Goal: Task Accomplishment & Management: Manage account settings

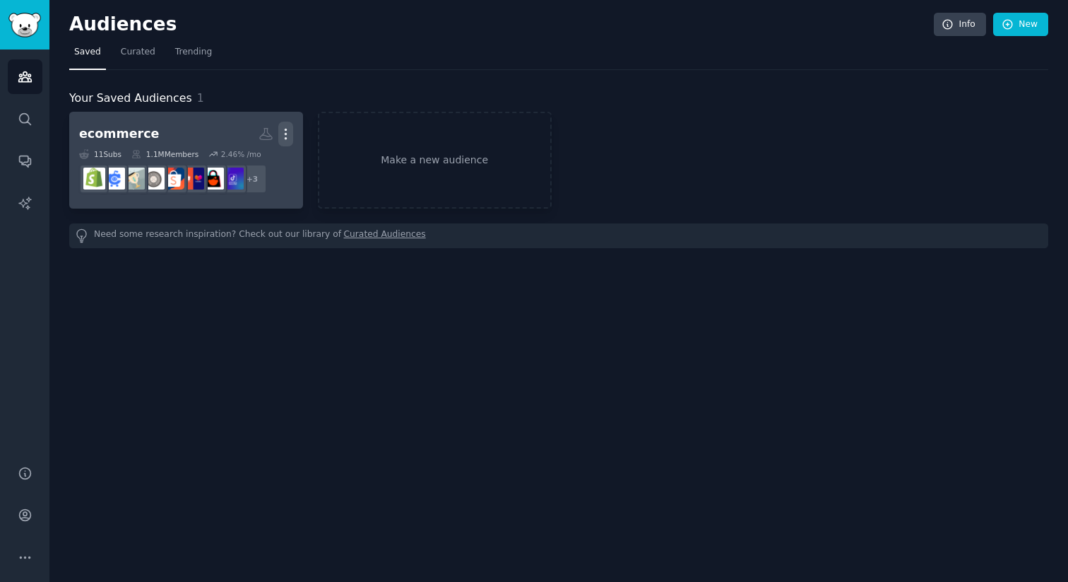
click at [287, 127] on icon "button" at bounding box center [285, 133] width 15 height 15
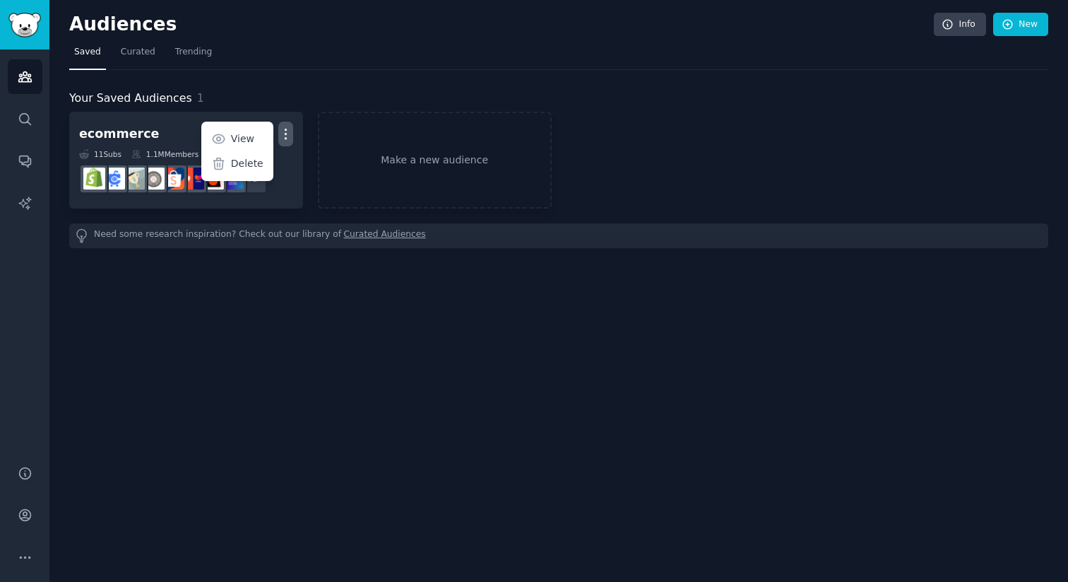
click at [247, 78] on div "Your Saved Audiences 1 ecommerce Custom Audience More View Delete 11 Sub s 1.1M…" at bounding box center [558, 159] width 979 height 178
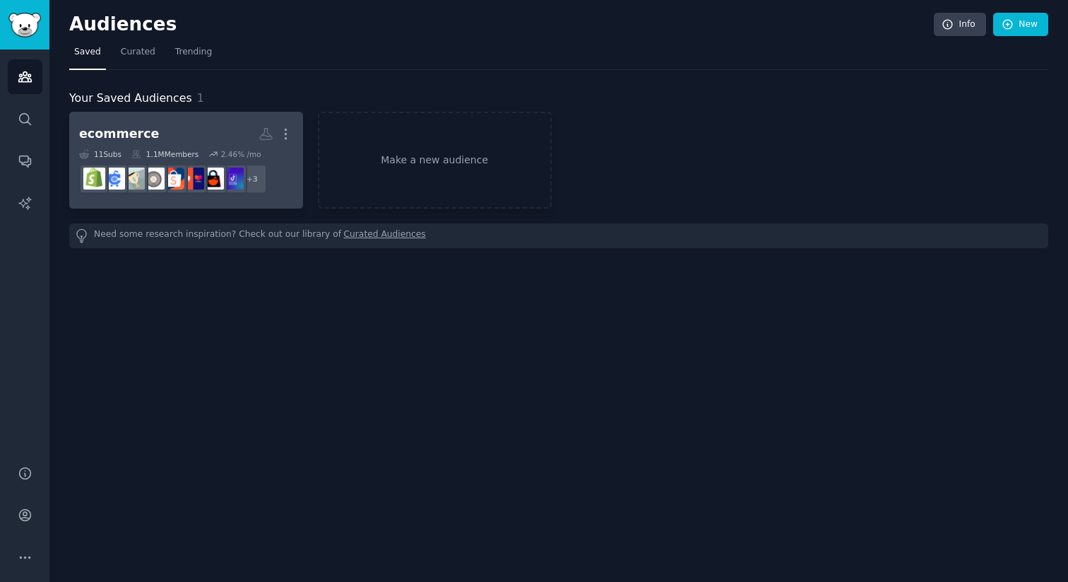
click at [204, 131] on h2 "ecommerce Custom Audience More" at bounding box center [186, 134] width 214 height 25
click at [265, 126] on div "More" at bounding box center [276, 134] width 35 height 25
click at [266, 136] on icon at bounding box center [266, 133] width 15 height 15
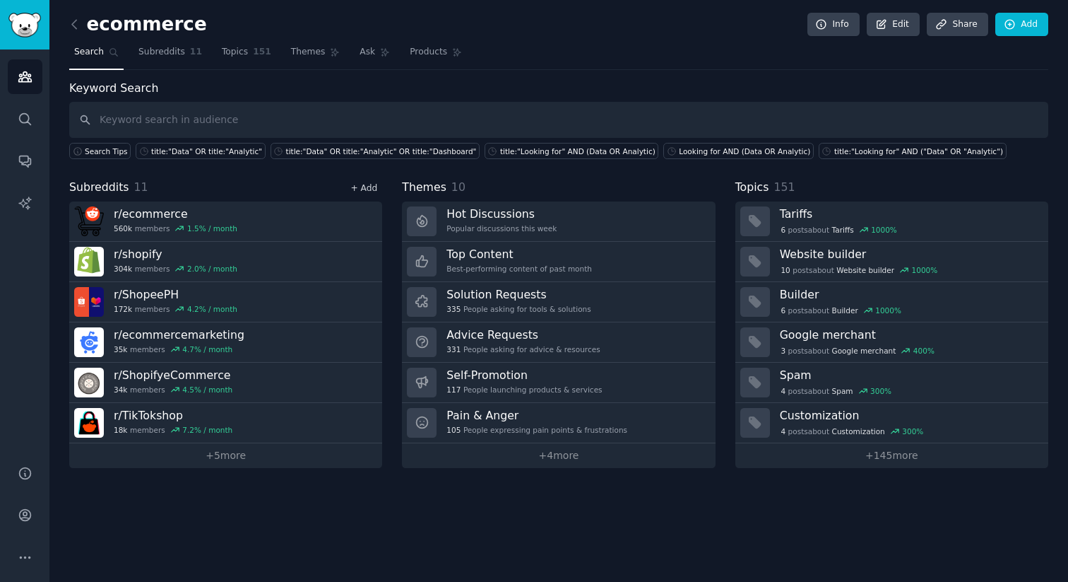
click at [367, 188] on link "+ Add" at bounding box center [363, 188] width 27 height 10
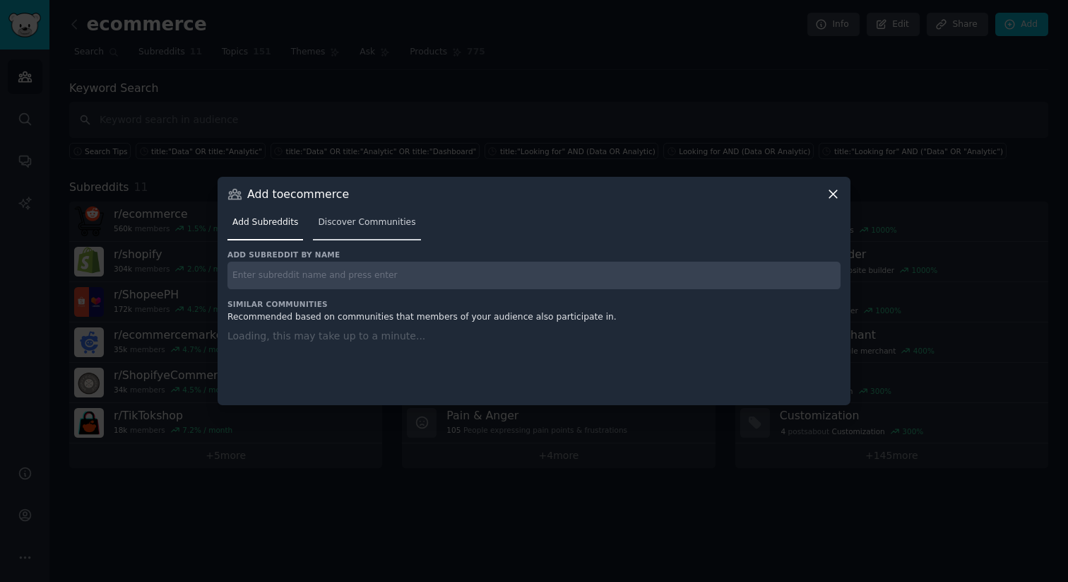
click at [347, 213] on link "Discover Communities" at bounding box center [366, 225] width 107 height 29
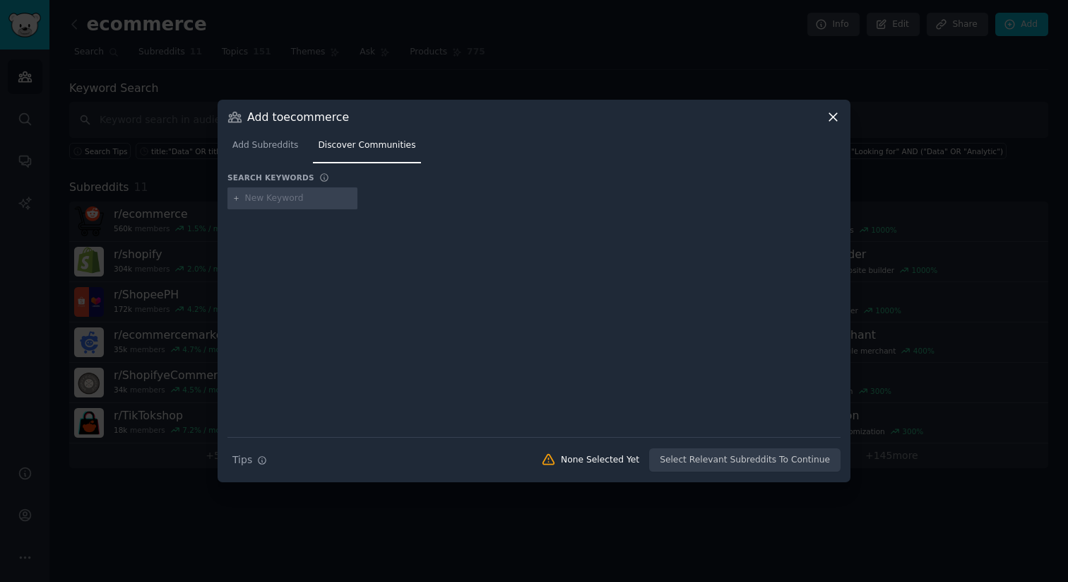
click at [482, 43] on div at bounding box center [534, 291] width 1068 height 582
